Goal: Task Accomplishment & Management: Use online tool/utility

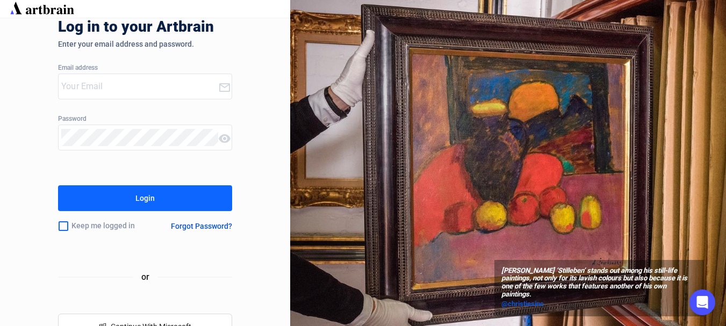
type input "[EMAIL_ADDRESS][DOMAIN_NAME]"
click at [58, 185] on button "Login" at bounding box center [145, 198] width 174 height 26
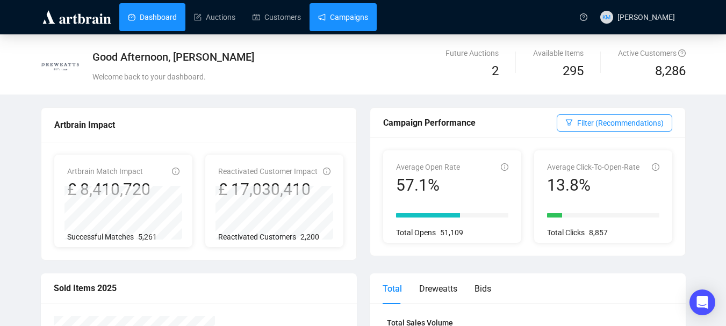
click at [354, 19] on link "Campaigns" at bounding box center [343, 17] width 50 height 28
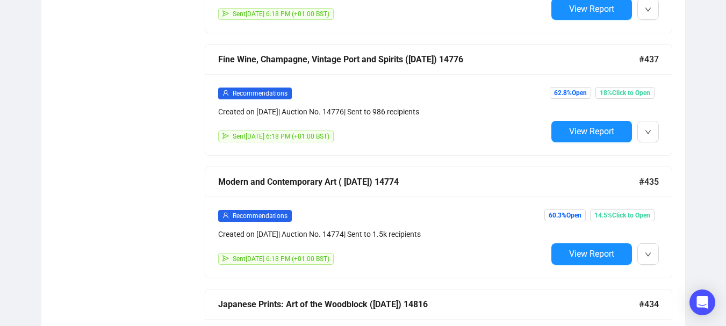
scroll to position [1047, 0]
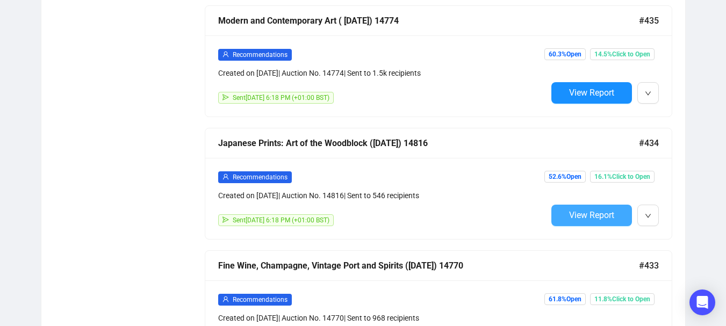
click at [613, 213] on span "View Report" at bounding box center [591, 215] width 45 height 10
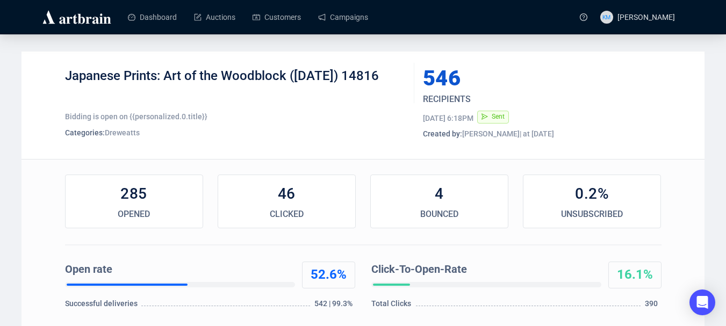
scroll to position [161, 0]
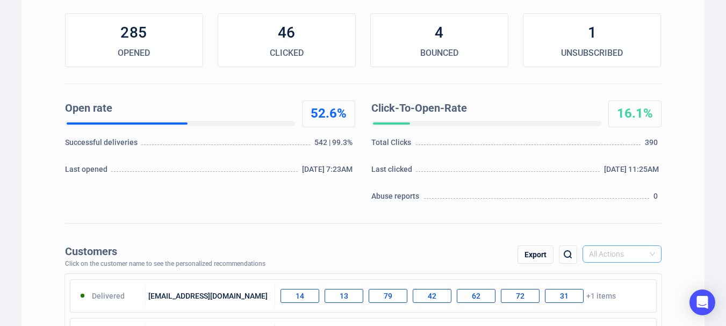
click at [647, 258] on span "All Actions" at bounding box center [622, 254] width 66 height 16
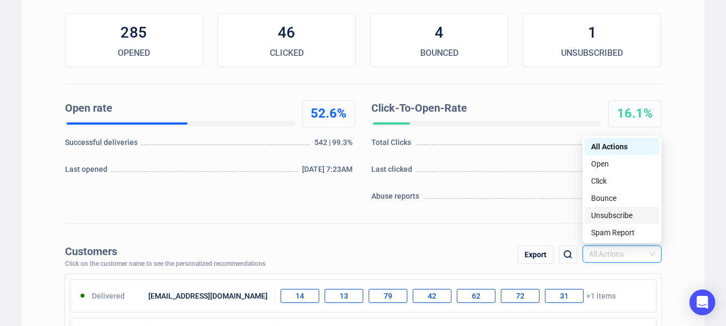
click at [619, 214] on div "Unsubscribe" at bounding box center [622, 215] width 62 height 12
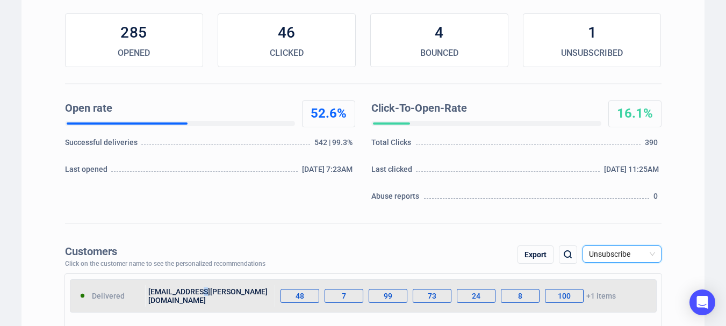
click at [199, 293] on div "[EMAIL_ADDRESS][PERSON_NAME][DOMAIN_NAME]" at bounding box center [210, 295] width 129 height 21
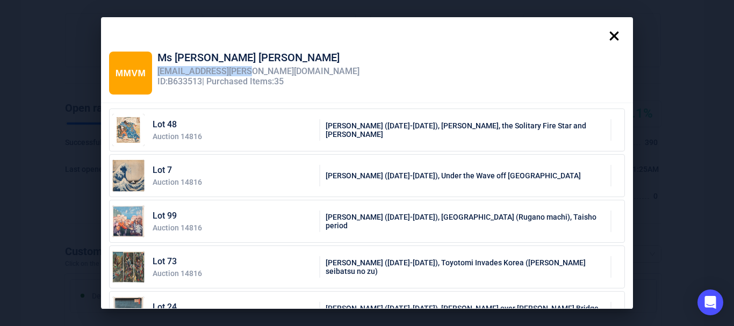
drag, startPoint x: 236, startPoint y: 70, endPoint x: 155, endPoint y: 70, distance: 81.1
click at [157, 70] on div "[EMAIL_ADDRESS][PERSON_NAME][DOMAIN_NAME]" at bounding box center [258, 72] width 202 height 10
copy div "[EMAIL_ADDRESS][PERSON_NAME][DOMAIN_NAME]"
click at [619, 33] on icon at bounding box center [613, 35] width 21 height 21
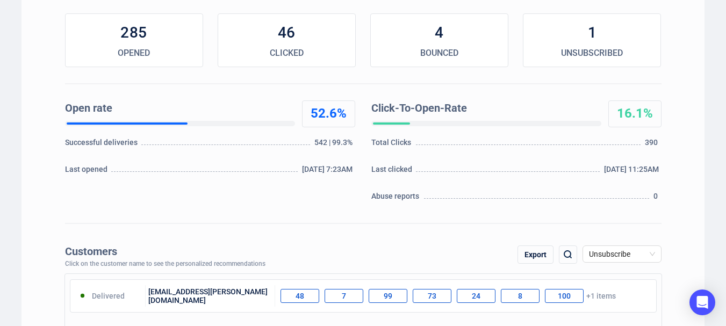
scroll to position [0, 0]
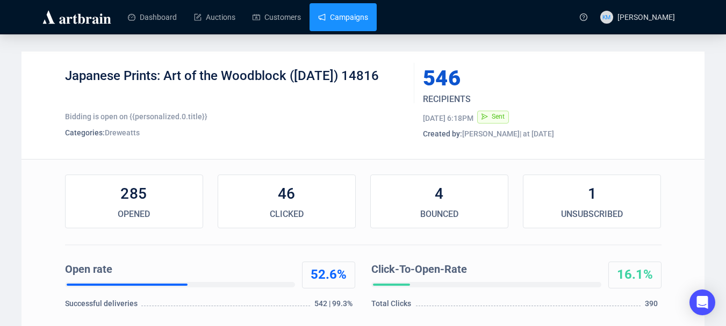
click at [349, 20] on link "Campaigns" at bounding box center [343, 17] width 50 height 28
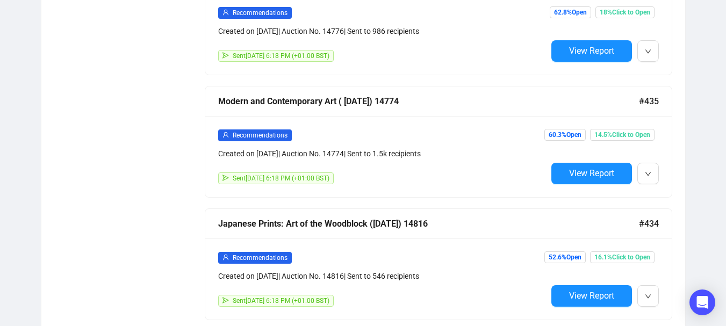
scroll to position [1020, 0]
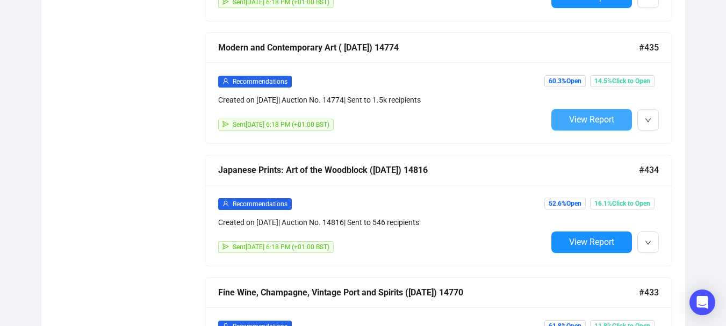
click at [583, 114] on span "View Report" at bounding box center [591, 119] width 45 height 10
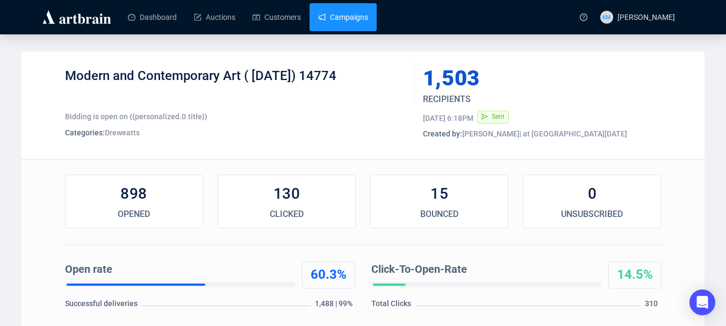
click at [366, 21] on link "Campaigns" at bounding box center [343, 17] width 50 height 28
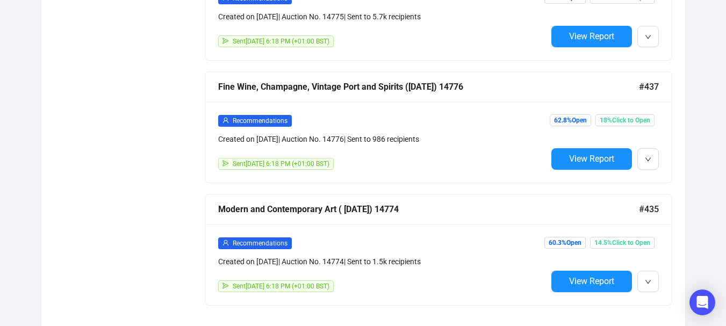
scroll to position [859, 0]
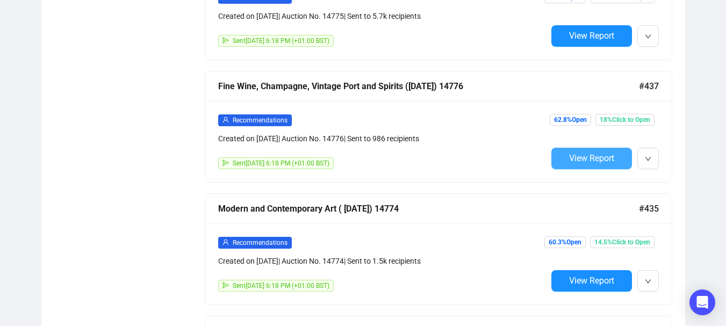
click at [599, 158] on span "View Report" at bounding box center [591, 158] width 45 height 10
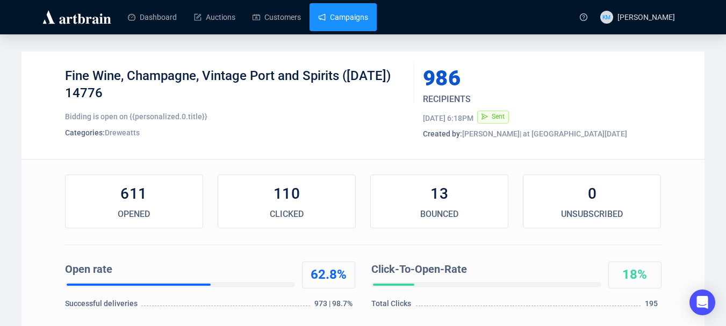
click at [350, 17] on link "Campaigns" at bounding box center [343, 17] width 50 height 28
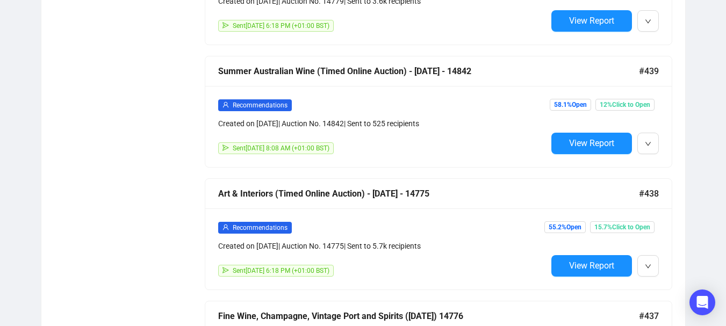
scroll to position [645, 0]
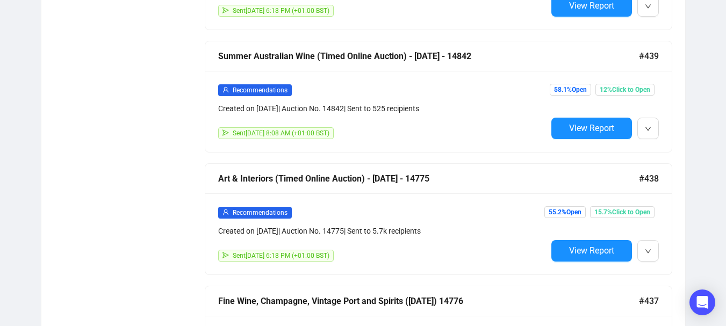
click at [588, 251] on span "View Report" at bounding box center [591, 250] width 45 height 10
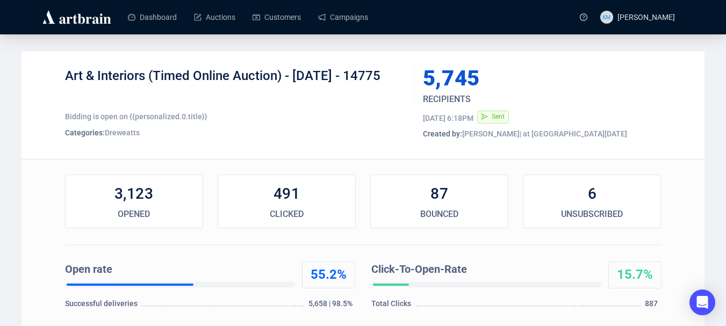
scroll to position [215, 0]
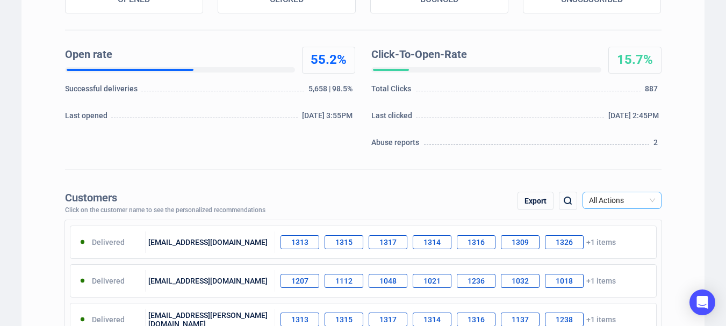
click at [640, 198] on span "All Actions" at bounding box center [622, 200] width 66 height 16
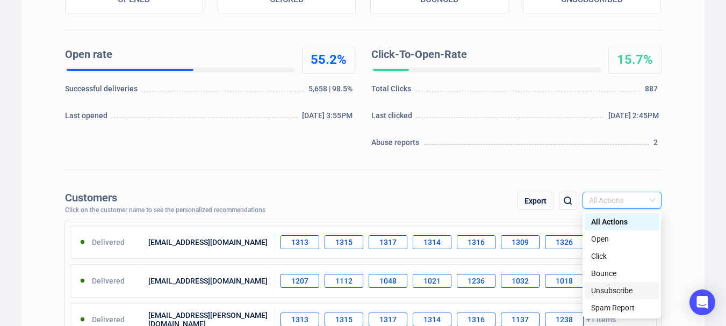
click at [629, 292] on div "Unsubscribe" at bounding box center [622, 291] width 62 height 12
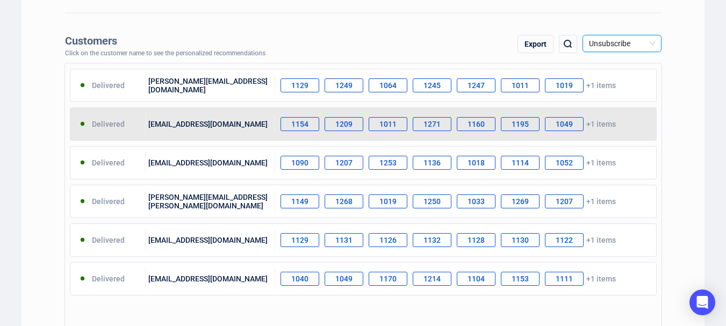
scroll to position [376, 0]
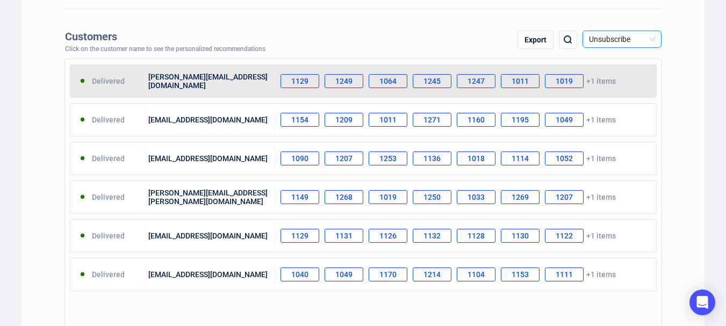
click at [210, 75] on div "[PERSON_NAME][EMAIL_ADDRESS][DOMAIN_NAME]" at bounding box center [210, 80] width 129 height 21
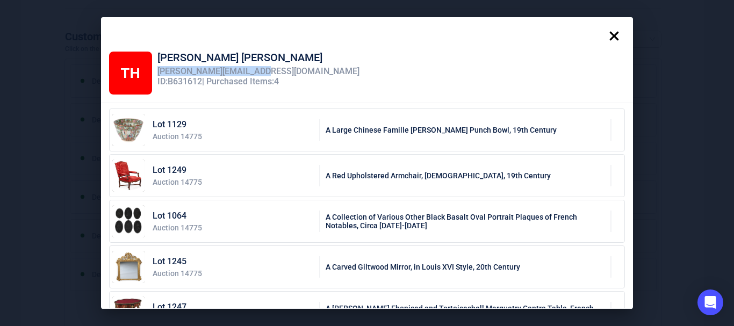
drag, startPoint x: 258, startPoint y: 69, endPoint x: 153, endPoint y: 73, distance: 104.8
click at [157, 73] on div "[PERSON_NAME][EMAIL_ADDRESS][DOMAIN_NAME]" at bounding box center [258, 72] width 202 height 10
copy div "[PERSON_NAME][EMAIL_ADDRESS][DOMAIN_NAME]"
click at [618, 37] on icon at bounding box center [613, 35] width 21 height 21
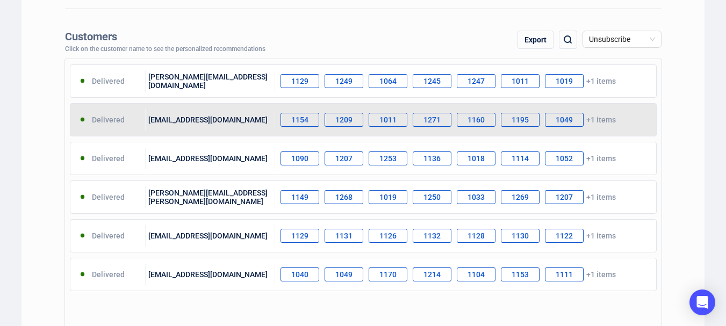
click at [212, 119] on div "[EMAIL_ADDRESS][DOMAIN_NAME]" at bounding box center [210, 119] width 129 height 21
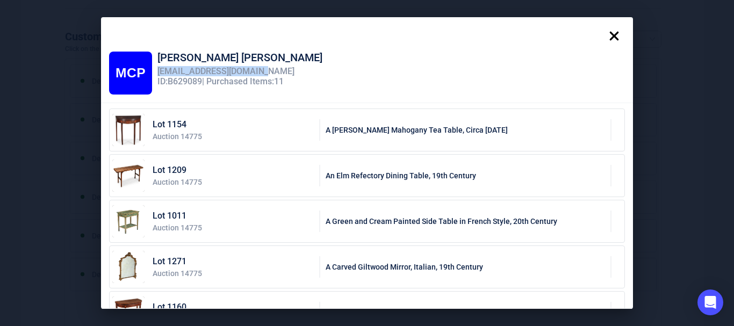
drag, startPoint x: 250, startPoint y: 71, endPoint x: 154, endPoint y: 74, distance: 96.2
click at [157, 74] on div "[EMAIL_ADDRESS][DOMAIN_NAME]" at bounding box center [239, 72] width 165 height 10
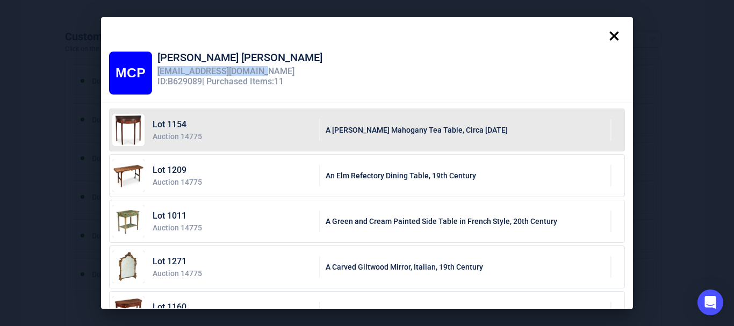
copy div "[EMAIL_ADDRESS][DOMAIN_NAME]"
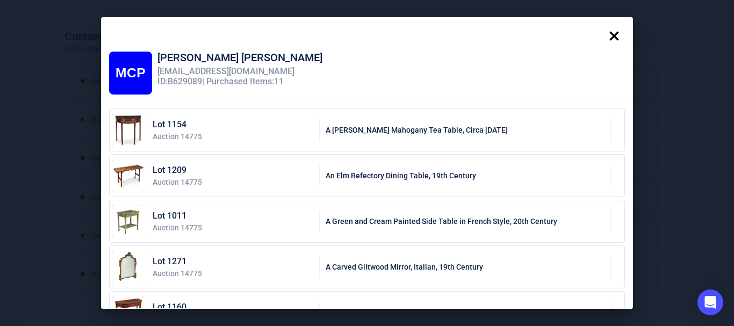
click at [623, 32] on icon at bounding box center [613, 35] width 21 height 21
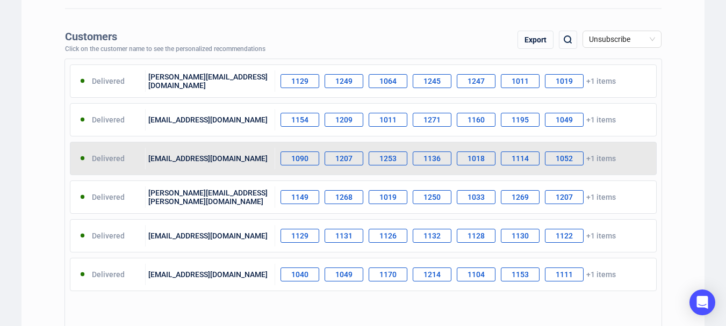
click at [187, 158] on div "[EMAIL_ADDRESS][DOMAIN_NAME]" at bounding box center [210, 158] width 129 height 21
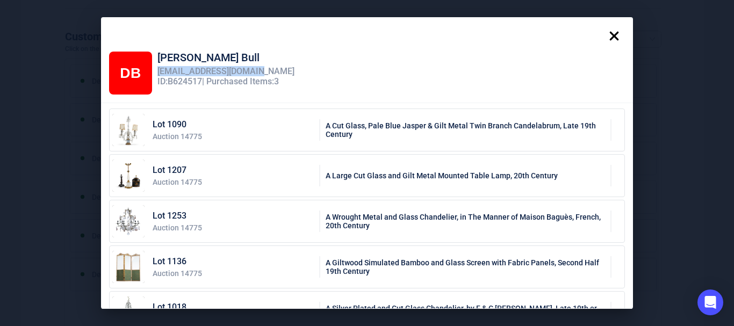
drag, startPoint x: 249, startPoint y: 72, endPoint x: 154, endPoint y: 75, distance: 94.6
click at [157, 75] on div "[EMAIL_ADDRESS][DOMAIN_NAME]" at bounding box center [225, 72] width 137 height 10
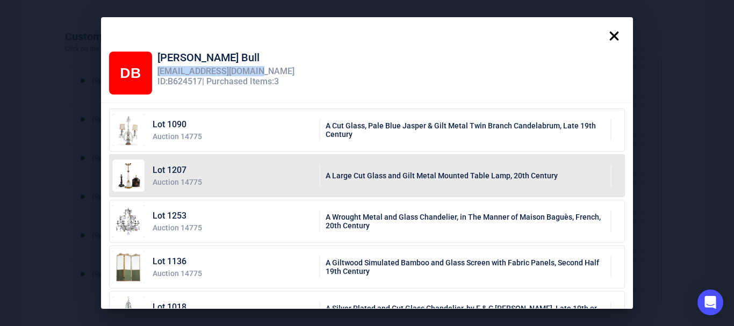
copy div "[EMAIL_ADDRESS][DOMAIN_NAME]"
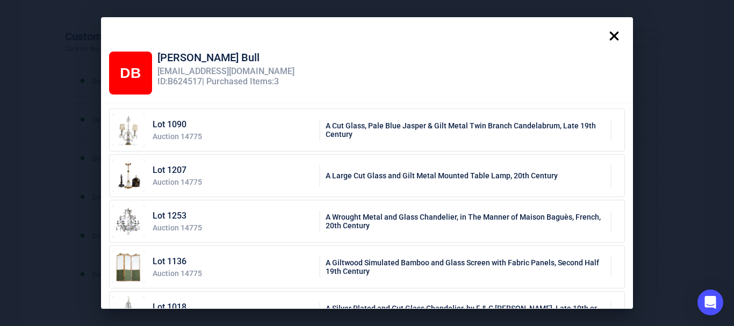
click at [619, 36] on icon at bounding box center [613, 35] width 21 height 21
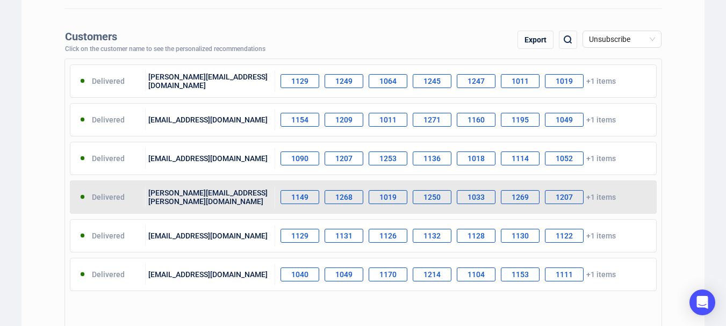
click at [197, 197] on div "[PERSON_NAME][EMAIL_ADDRESS][PERSON_NAME][DOMAIN_NAME]" at bounding box center [210, 196] width 129 height 21
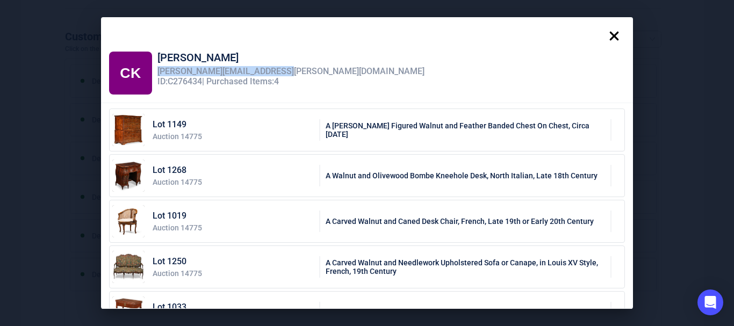
drag, startPoint x: 263, startPoint y: 71, endPoint x: 154, endPoint y: 72, distance: 108.5
click at [157, 72] on div "[PERSON_NAME][EMAIL_ADDRESS][PERSON_NAME][DOMAIN_NAME]" at bounding box center [290, 72] width 267 height 10
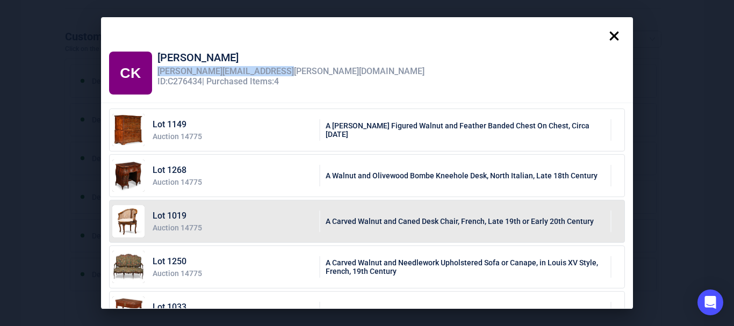
copy div "[PERSON_NAME][EMAIL_ADDRESS][PERSON_NAME][DOMAIN_NAME]"
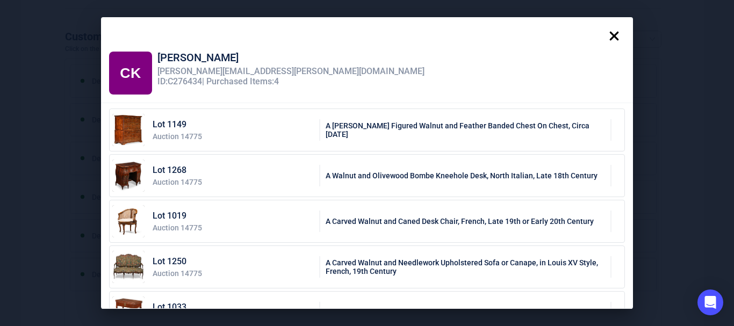
click at [619, 38] on icon at bounding box center [614, 36] width 9 height 9
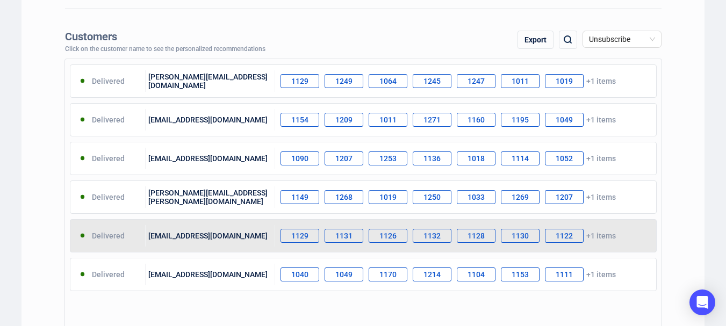
click at [190, 235] on div "[EMAIL_ADDRESS][DOMAIN_NAME]" at bounding box center [210, 235] width 129 height 21
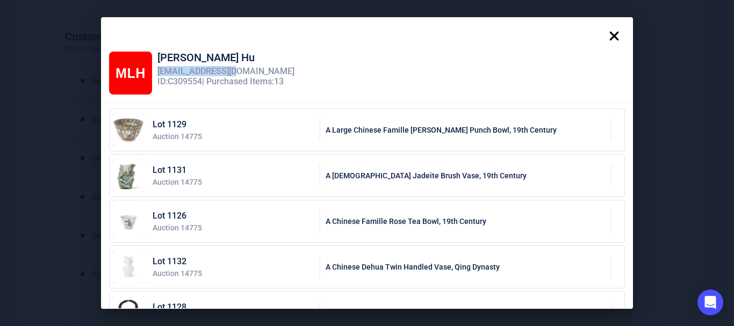
drag, startPoint x: 214, startPoint y: 72, endPoint x: 154, endPoint y: 71, distance: 60.7
click at [157, 71] on div "[EMAIL_ADDRESS][DOMAIN_NAME]" at bounding box center [225, 72] width 137 height 10
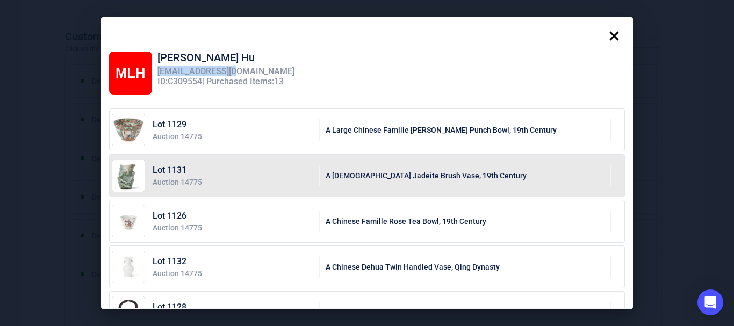
copy div "[EMAIL_ADDRESS][DOMAIN_NAME]"
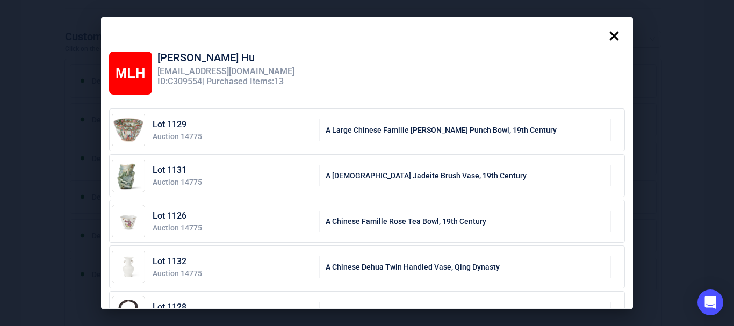
click at [616, 38] on icon at bounding box center [614, 36] width 9 height 9
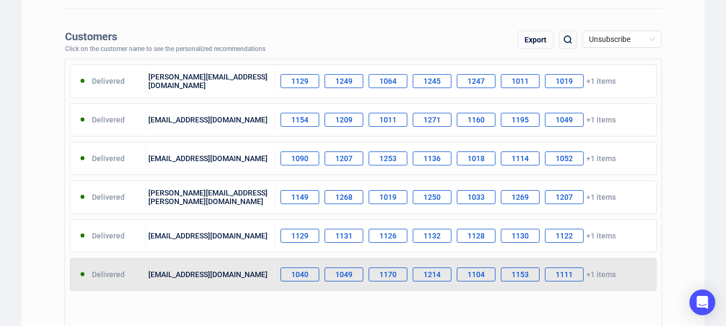
click at [193, 272] on div "[EMAIL_ADDRESS][DOMAIN_NAME]" at bounding box center [210, 274] width 129 height 21
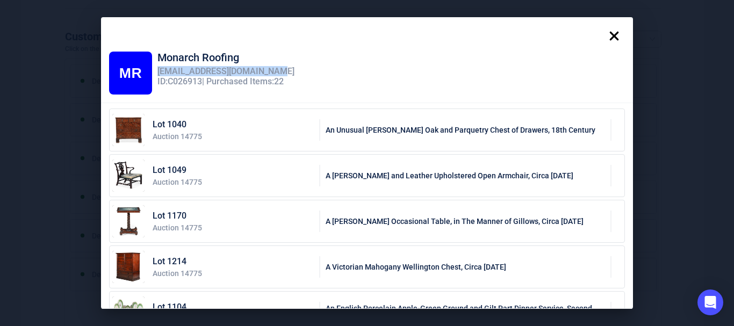
drag, startPoint x: 276, startPoint y: 70, endPoint x: 155, endPoint y: 73, distance: 121.4
click at [157, 73] on div "[EMAIL_ADDRESS][DOMAIN_NAME]" at bounding box center [225, 72] width 137 height 10
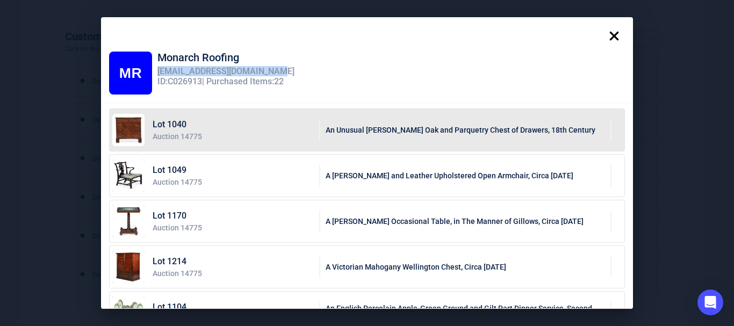
copy div "[EMAIL_ADDRESS][DOMAIN_NAME]"
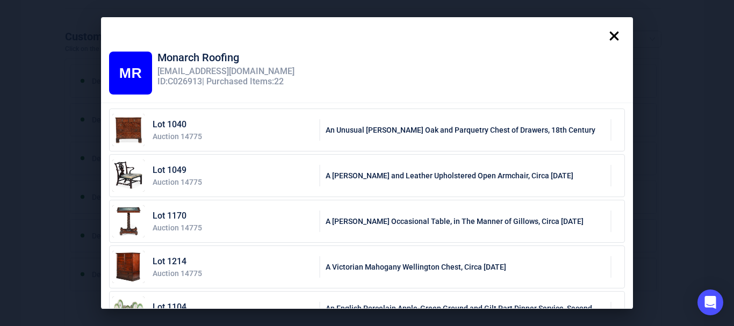
click at [618, 38] on icon at bounding box center [613, 35] width 21 height 21
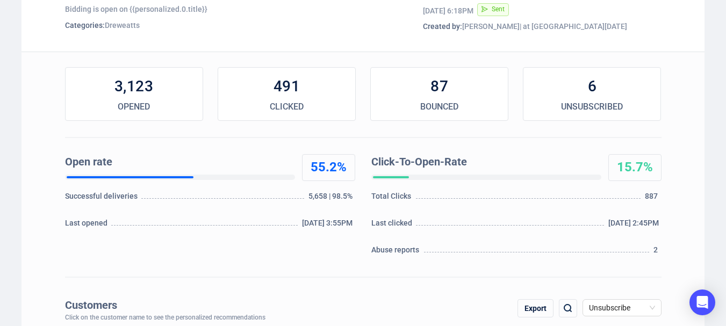
scroll to position [0, 0]
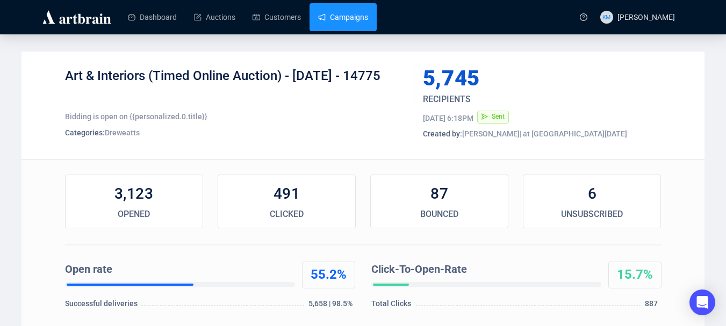
click at [358, 17] on link "Campaigns" at bounding box center [343, 17] width 50 height 28
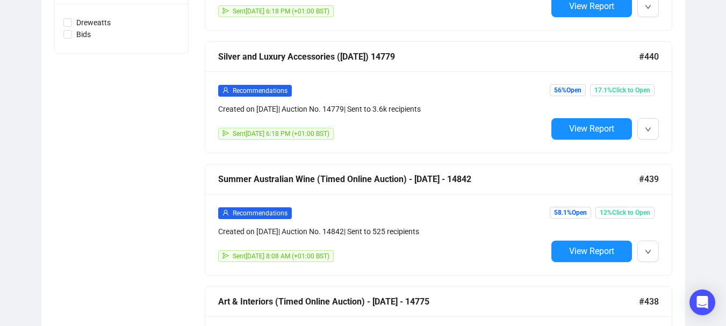
scroll to position [537, 0]
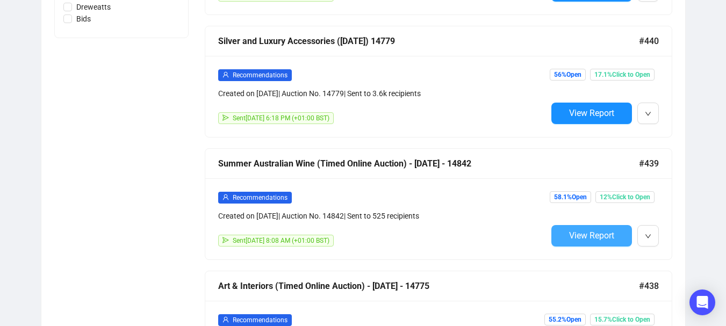
click at [590, 230] on span "View Report" at bounding box center [591, 235] width 45 height 10
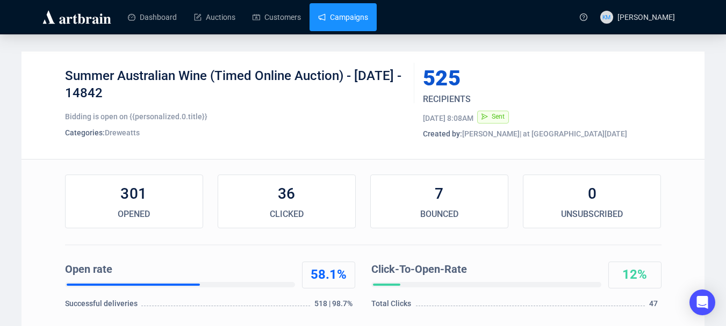
drag, startPoint x: 356, startPoint y: 23, endPoint x: 353, endPoint y: 13, distance: 10.7
click at [356, 23] on link "Campaigns" at bounding box center [343, 17] width 50 height 28
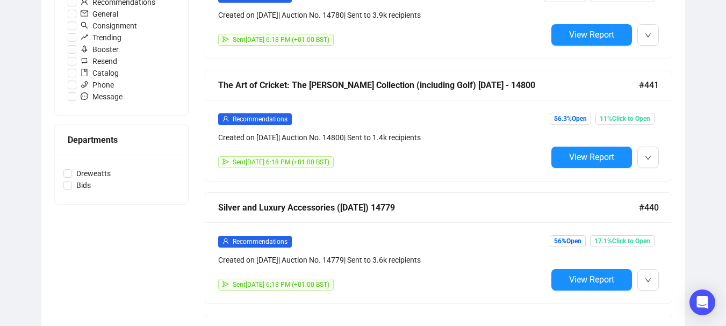
scroll to position [430, 0]
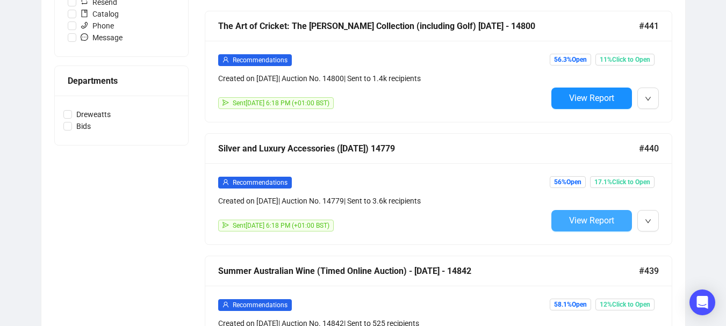
click at [578, 219] on span "View Report" at bounding box center [591, 220] width 45 height 10
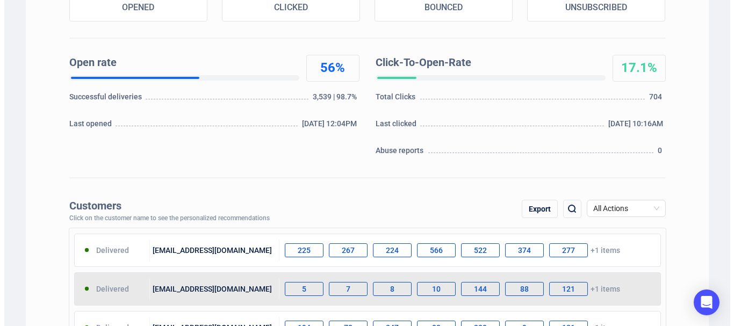
scroll to position [269, 0]
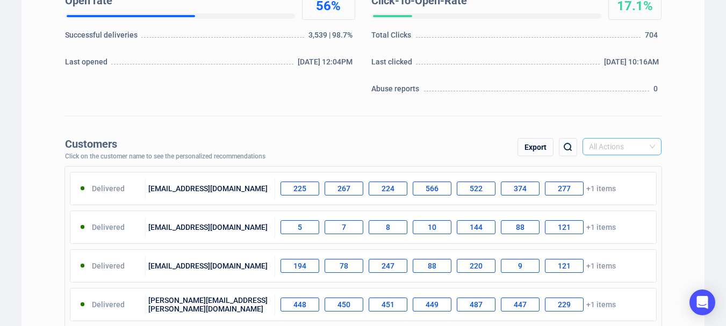
click at [639, 146] on span "All Actions" at bounding box center [622, 147] width 66 height 16
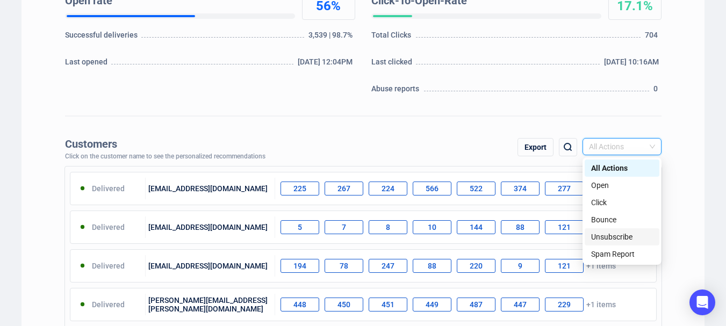
click at [627, 238] on div "Unsubscribe" at bounding box center [622, 237] width 62 height 12
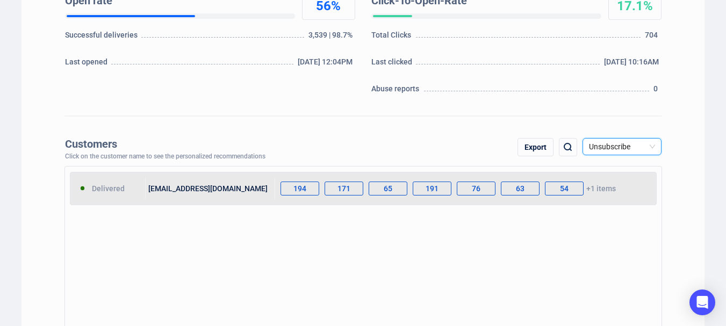
click at [198, 185] on div "[EMAIL_ADDRESS][DOMAIN_NAME]" at bounding box center [210, 188] width 129 height 21
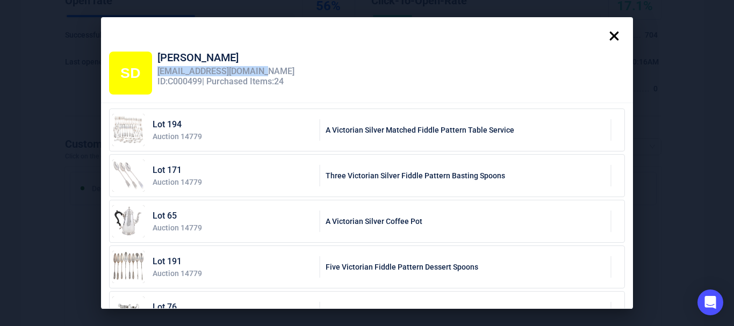
drag, startPoint x: 261, startPoint y: 73, endPoint x: 153, endPoint y: 75, distance: 108.0
click at [157, 75] on div "[EMAIL_ADDRESS][DOMAIN_NAME]" at bounding box center [225, 72] width 137 height 10
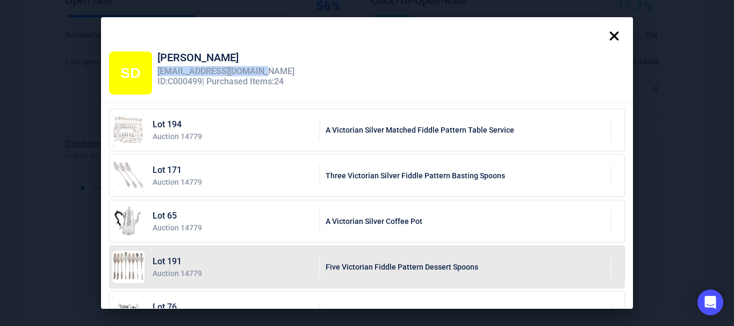
copy div "[EMAIL_ADDRESS][DOMAIN_NAME]"
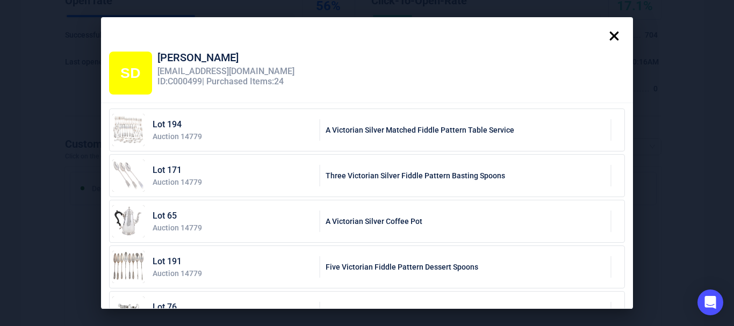
click at [617, 39] on icon at bounding box center [613, 35] width 21 height 21
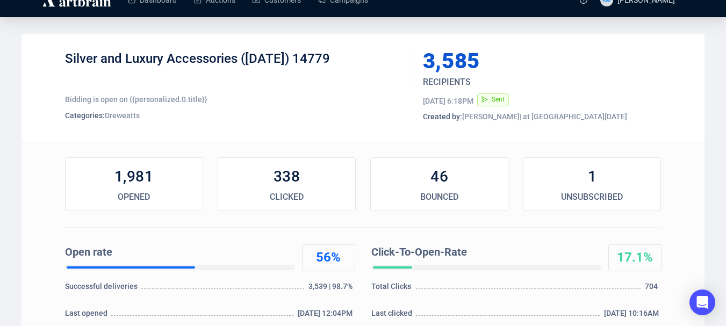
scroll to position [0, 0]
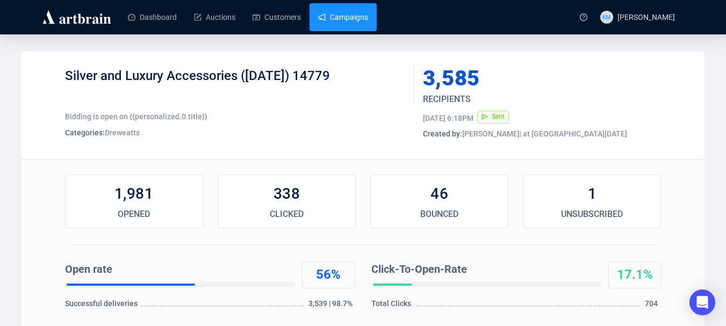
click at [343, 11] on link "Campaigns" at bounding box center [343, 17] width 50 height 28
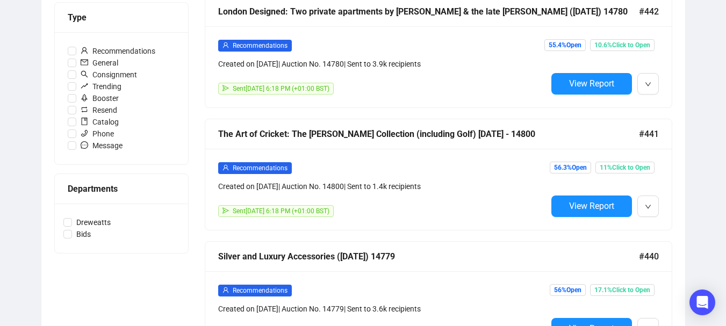
scroll to position [322, 0]
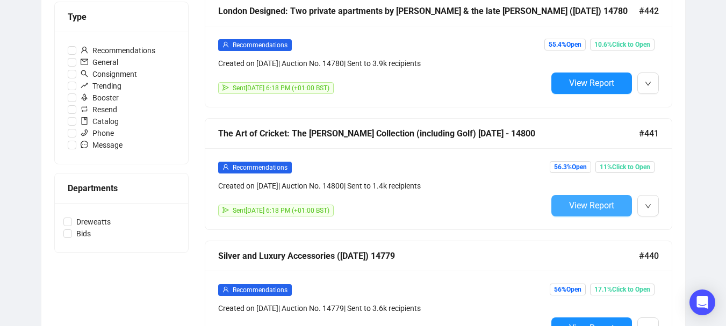
click at [569, 205] on span "View Report" at bounding box center [591, 205] width 45 height 10
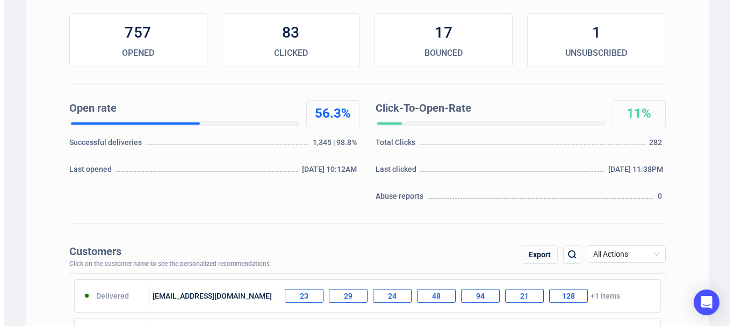
scroll to position [215, 0]
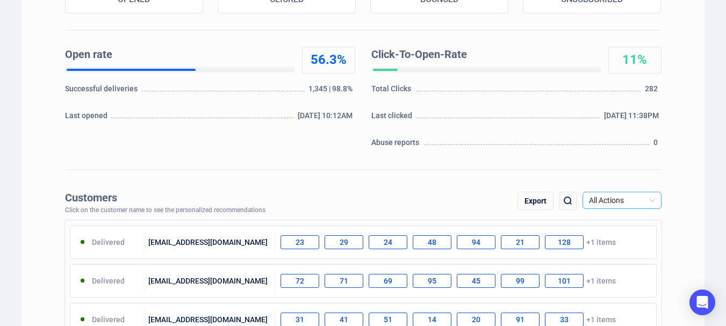
click at [636, 200] on span "All Actions" at bounding box center [622, 200] width 66 height 16
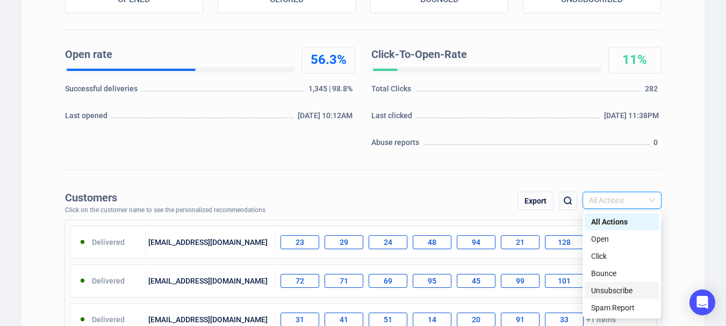
click at [626, 292] on div "Unsubscribe" at bounding box center [622, 291] width 62 height 12
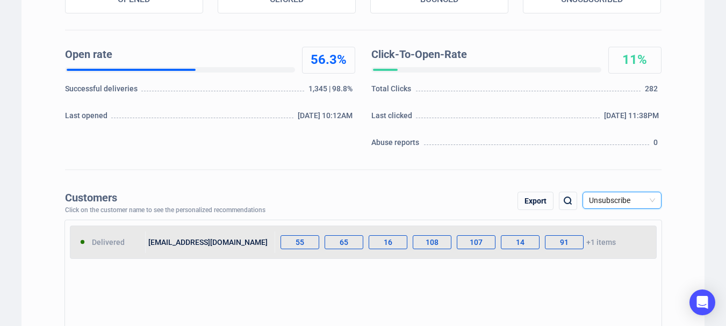
click at [216, 242] on div "[EMAIL_ADDRESS][DOMAIN_NAME]" at bounding box center [210, 241] width 129 height 21
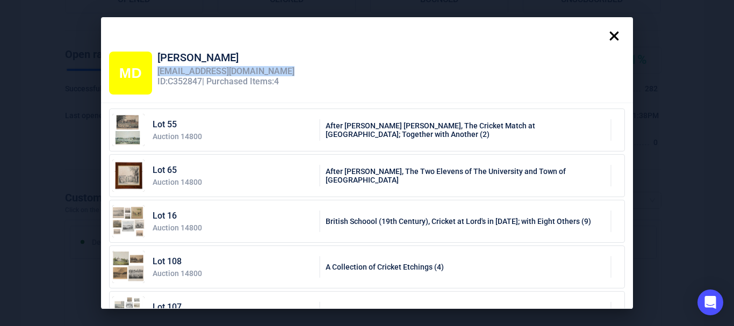
drag, startPoint x: 276, startPoint y: 70, endPoint x: 155, endPoint y: 75, distance: 120.4
click at [157, 75] on div "[EMAIL_ADDRESS][DOMAIN_NAME]" at bounding box center [225, 72] width 137 height 10
copy div "[EMAIL_ADDRESS][DOMAIN_NAME]"
click at [614, 37] on icon at bounding box center [613, 35] width 21 height 21
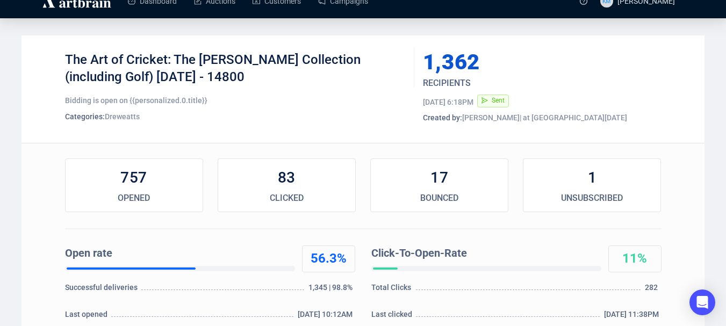
scroll to position [0, 0]
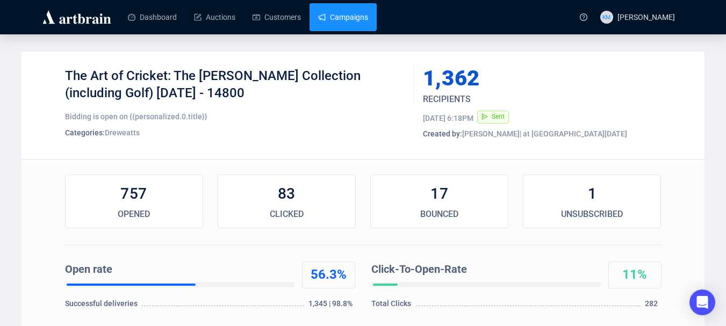
click at [345, 18] on link "Campaigns" at bounding box center [343, 17] width 50 height 28
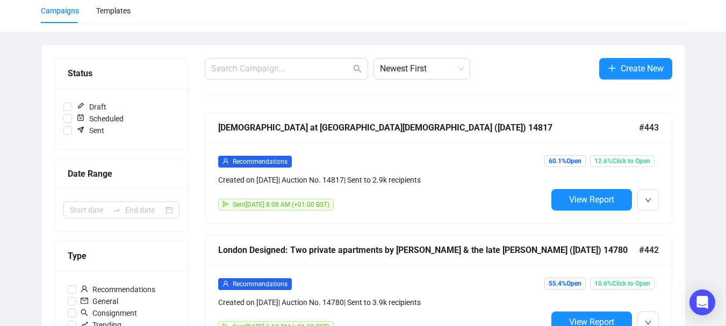
scroll to position [215, 0]
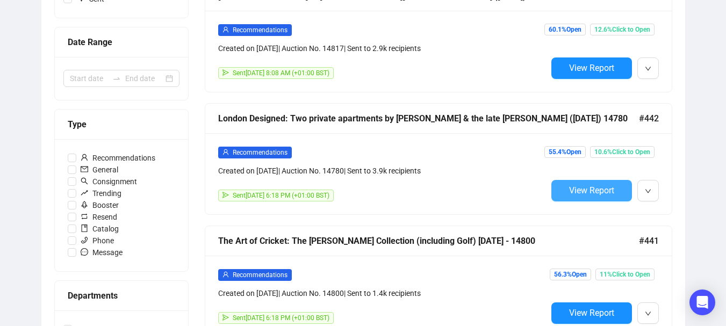
click at [601, 183] on button "View Report" at bounding box center [591, 190] width 81 height 21
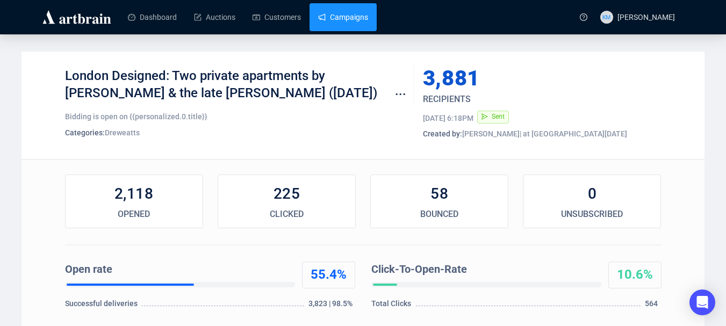
click at [337, 18] on link "Campaigns" at bounding box center [343, 17] width 50 height 28
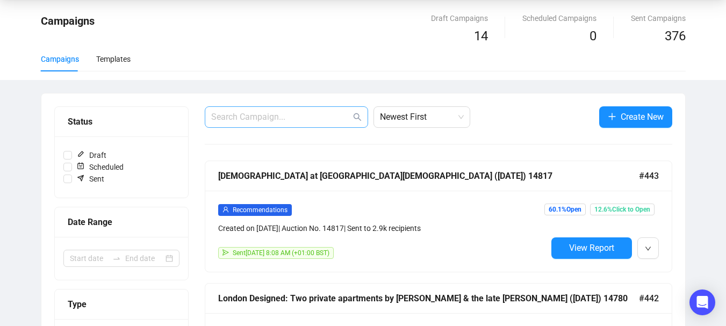
scroll to position [54, 0]
